Goal: Task Accomplishment & Management: Use online tool/utility

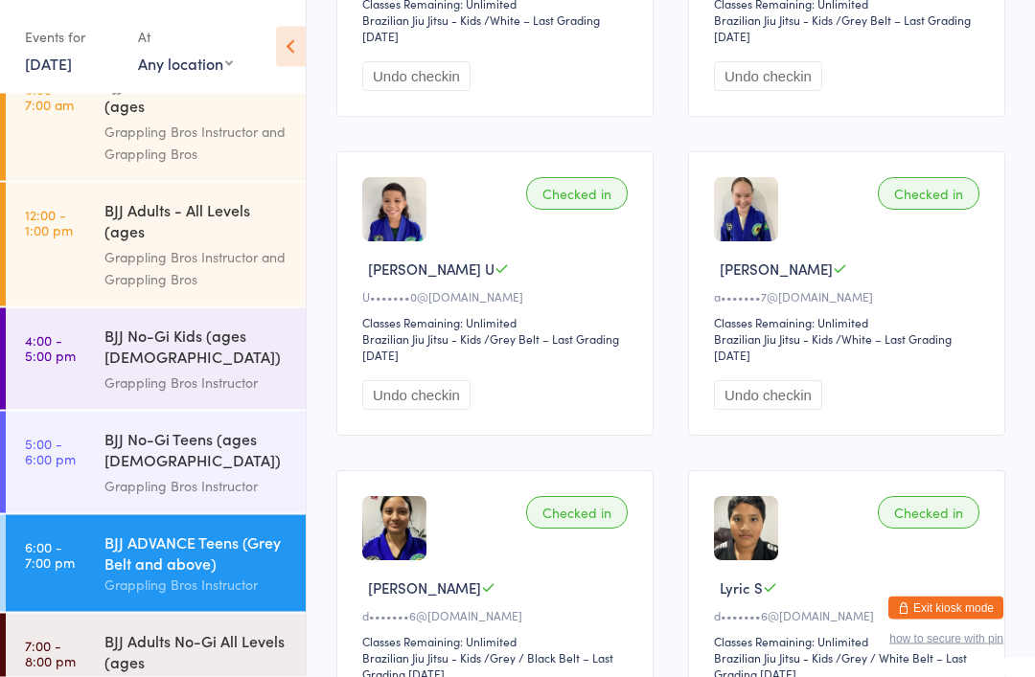
scroll to position [515, 0]
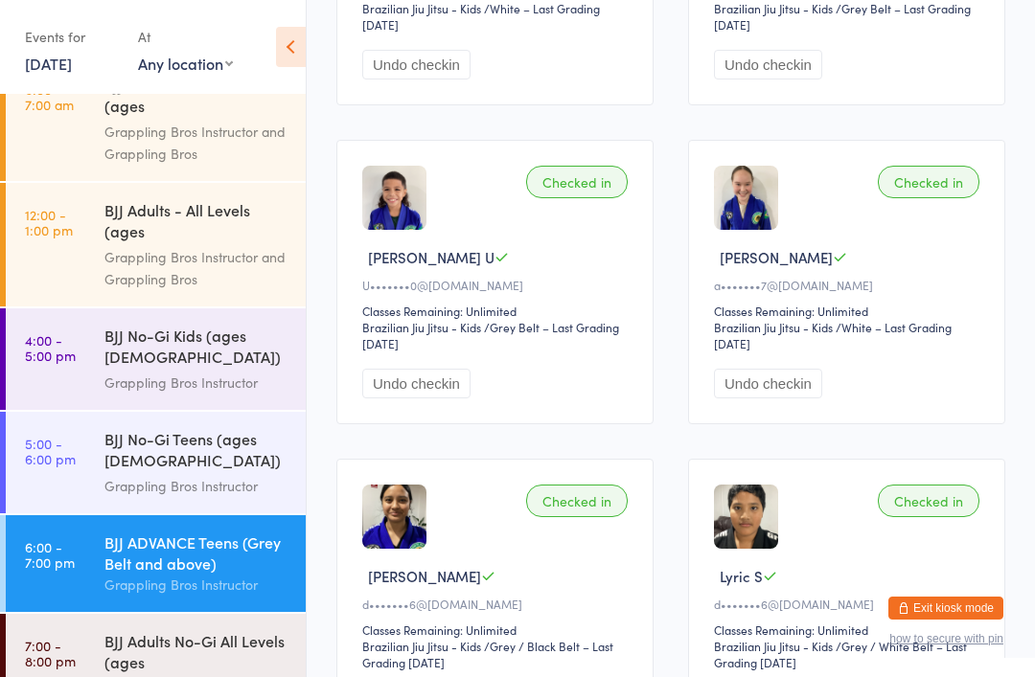
click at [142, 649] on div "BJJ Adults No-Gi All Levels (ages [DEMOGRAPHIC_DATA]+)" at bounding box center [196, 653] width 185 height 47
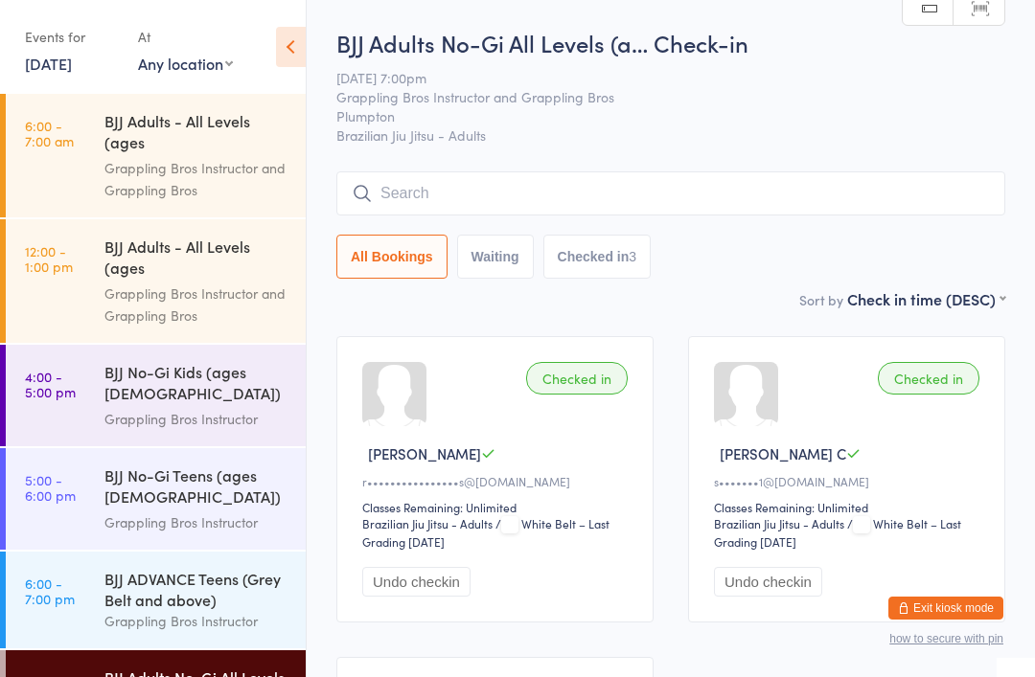
click at [122, 139] on div "BJJ Adults - All Levels (ages [DEMOGRAPHIC_DATA]+)" at bounding box center [196, 133] width 185 height 47
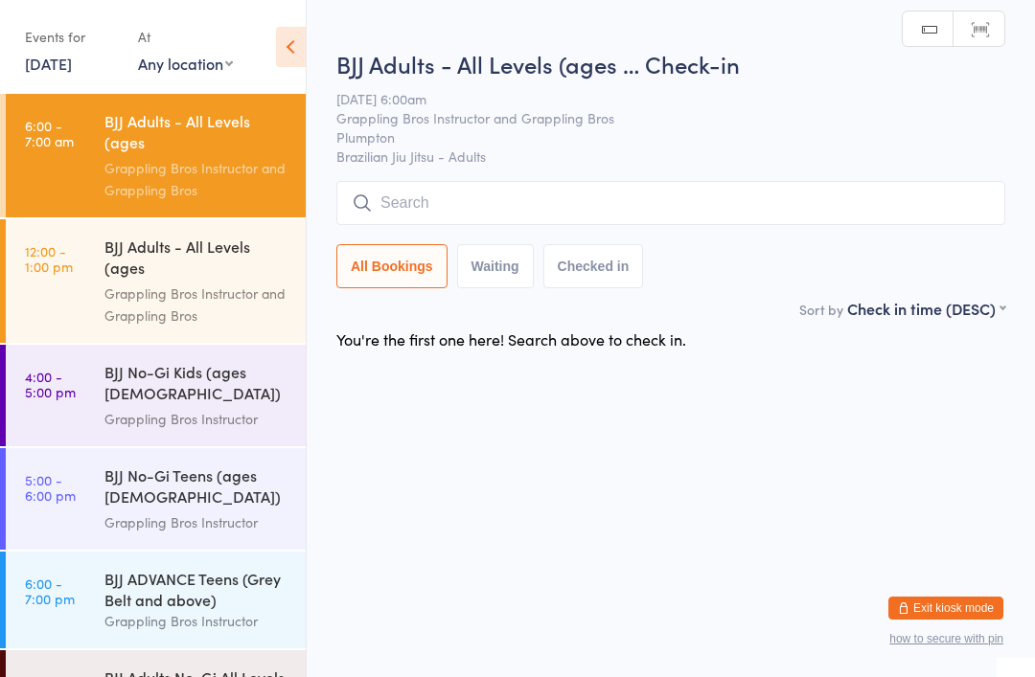
click at [139, 259] on div "BJJ Adults - All Levels (ages [DEMOGRAPHIC_DATA]+)" at bounding box center [196, 259] width 185 height 47
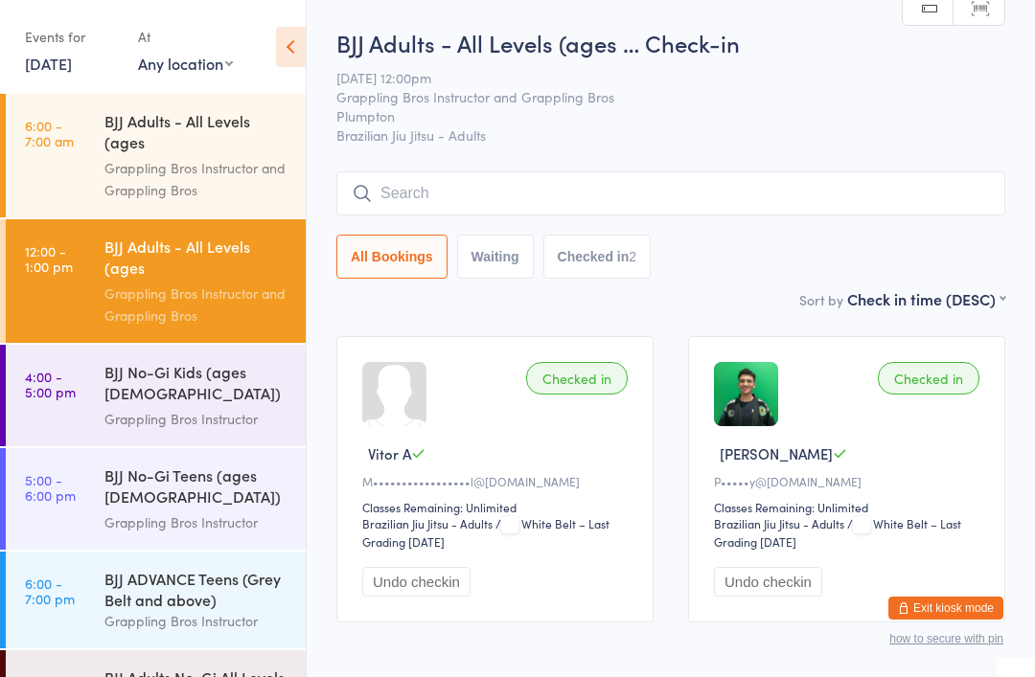
click at [724, 193] on input "search" at bounding box center [670, 193] width 669 height 44
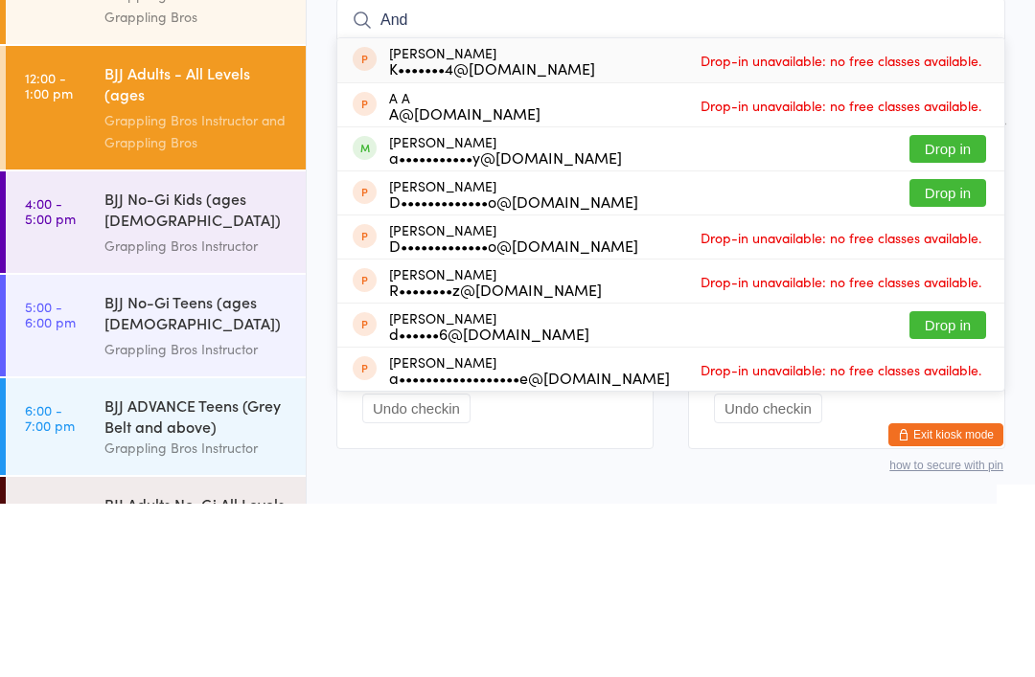
type input "And"
click at [952, 308] on button "Drop in" at bounding box center [947, 322] width 77 height 28
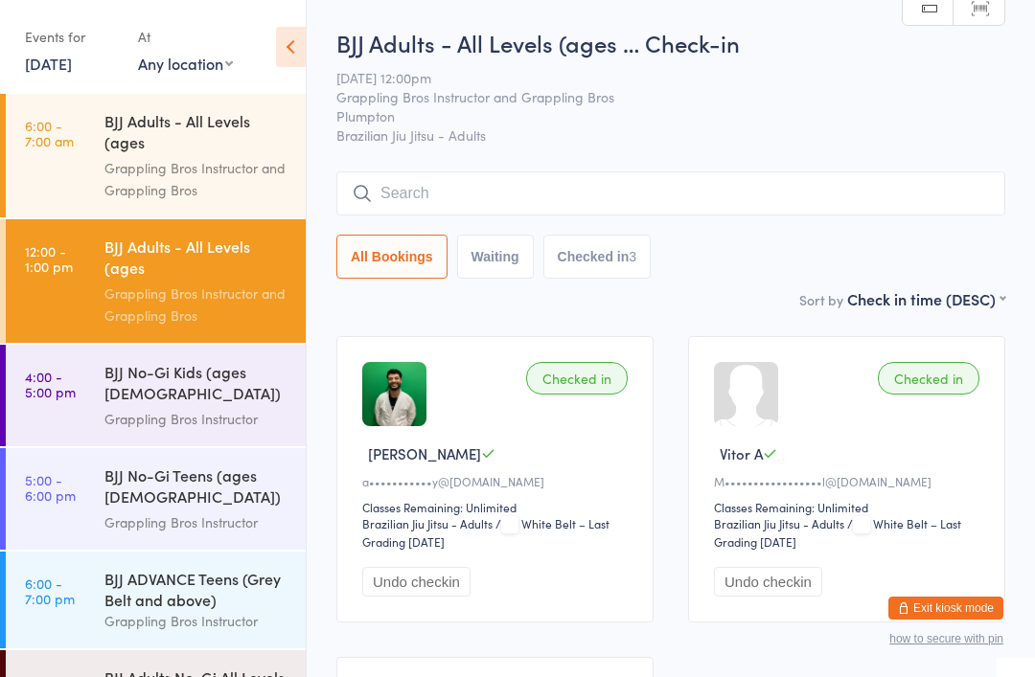
click at [221, 149] on div "BJJ Adults - All Levels (ages [DEMOGRAPHIC_DATA]+)" at bounding box center [196, 133] width 185 height 47
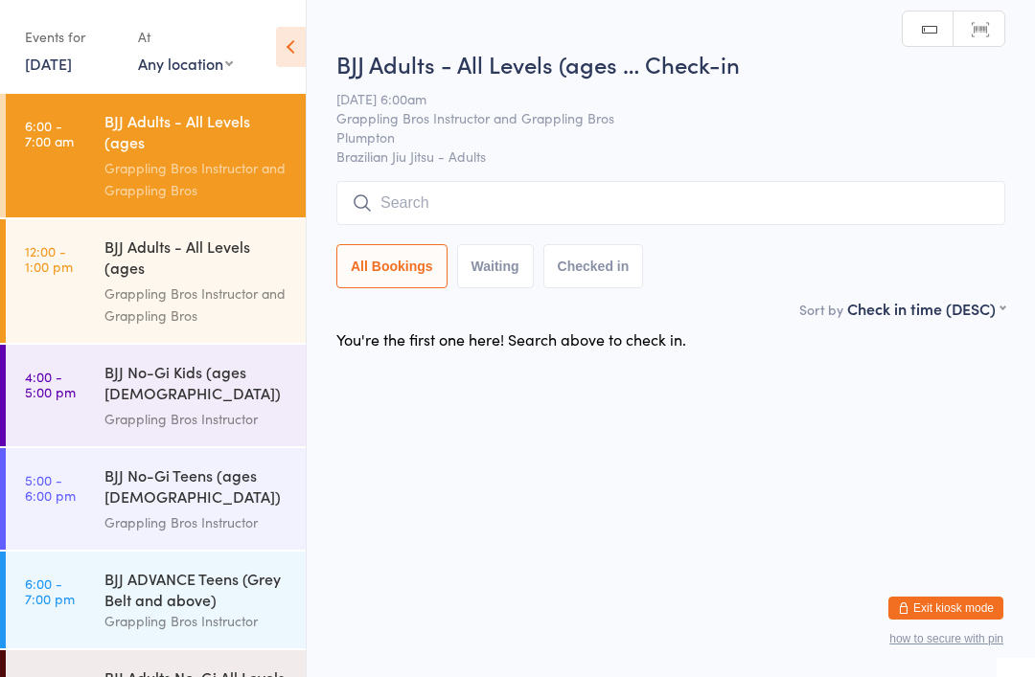
click at [443, 193] on input "search" at bounding box center [670, 203] width 669 height 44
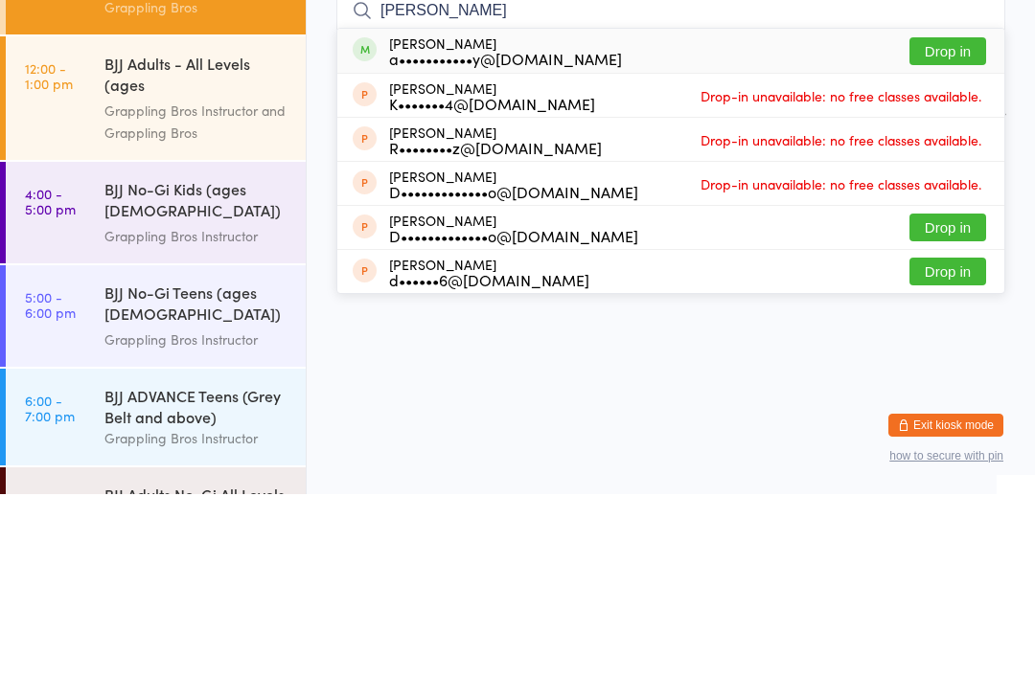
type input "[PERSON_NAME]"
click at [937, 220] on button "Drop in" at bounding box center [947, 234] width 77 height 28
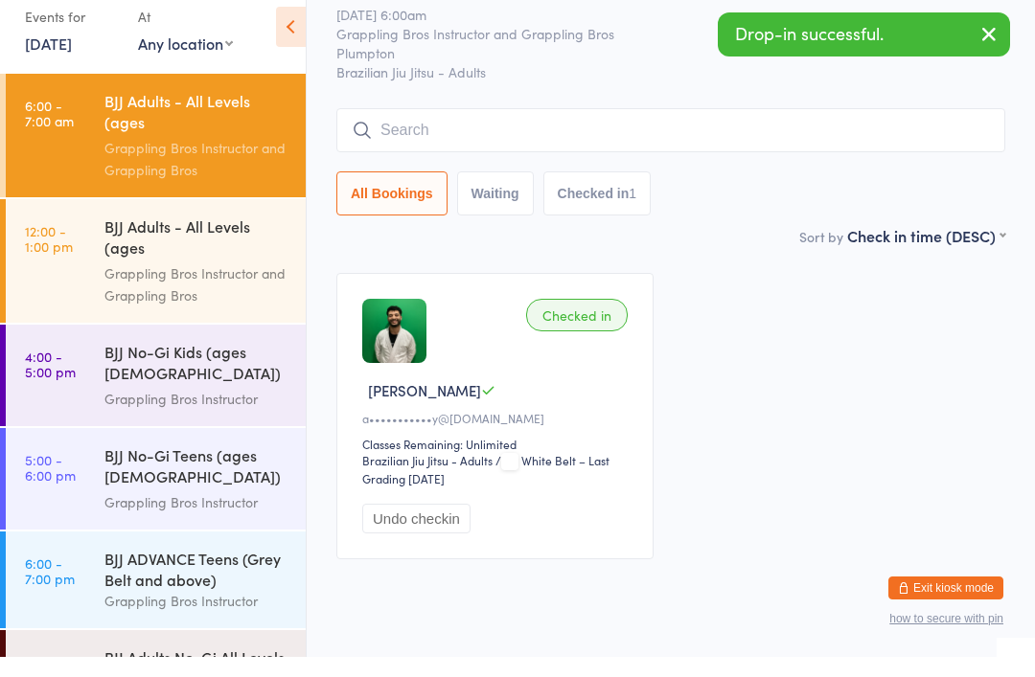
scroll to position [42, 0]
